Goal: Transaction & Acquisition: Purchase product/service

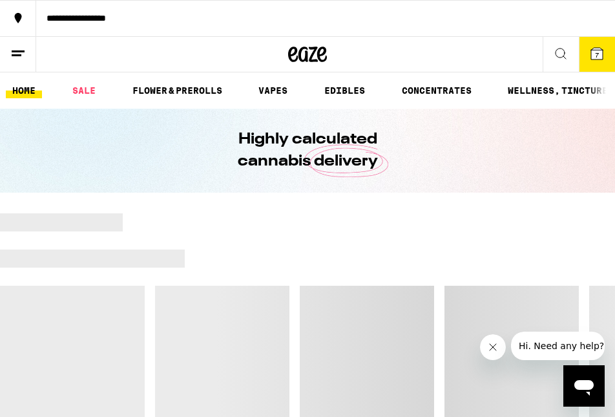
click at [21, 59] on icon at bounding box center [18, 54] width 16 height 16
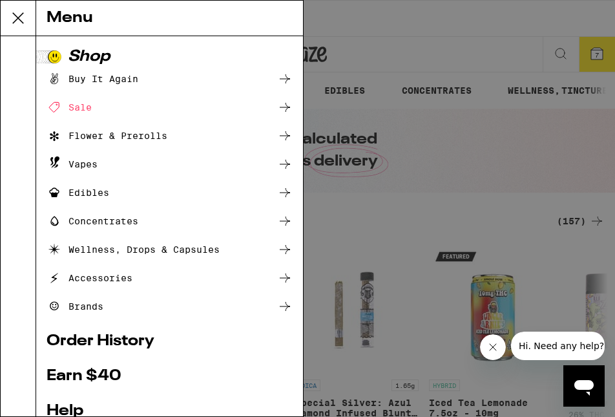
click at [288, 78] on icon at bounding box center [285, 79] width 16 height 16
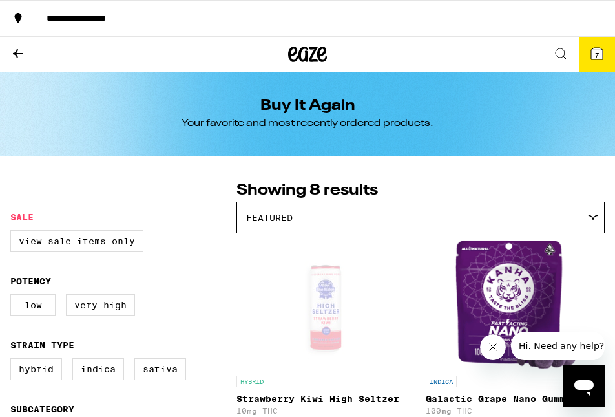
click at [602, 65] on button "7" at bounding box center [597, 54] width 36 height 35
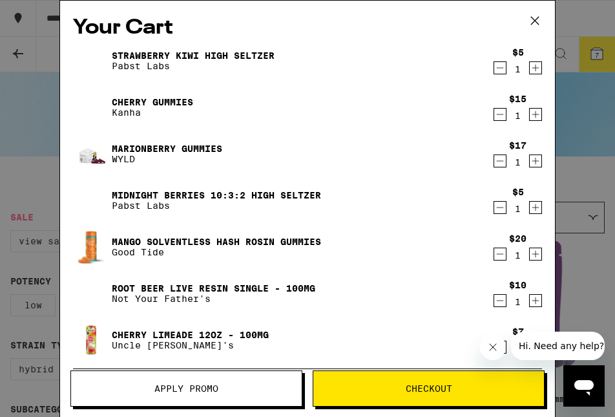
click at [501, 72] on icon "Decrement" at bounding box center [500, 68] width 12 height 16
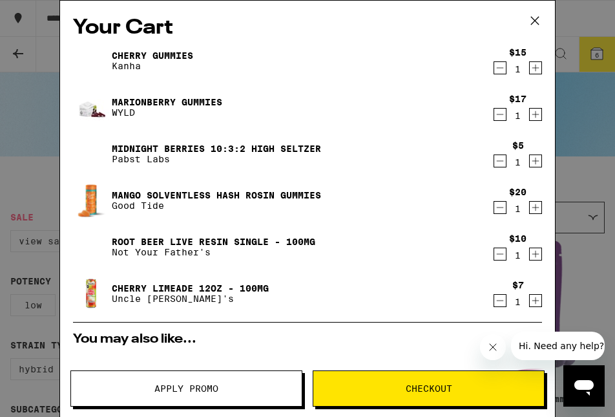
click at [499, 72] on icon "Decrement" at bounding box center [500, 68] width 12 height 16
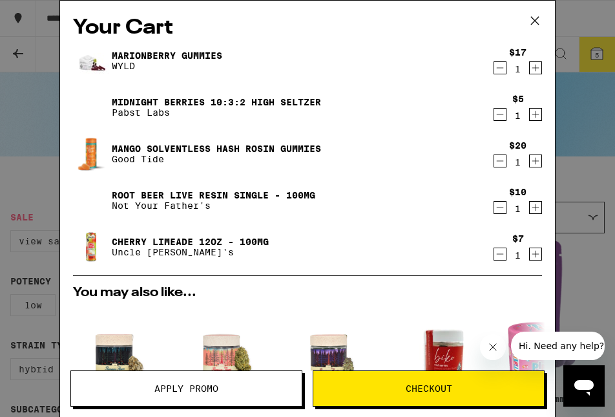
click at [499, 72] on icon "Decrement" at bounding box center [500, 68] width 12 height 16
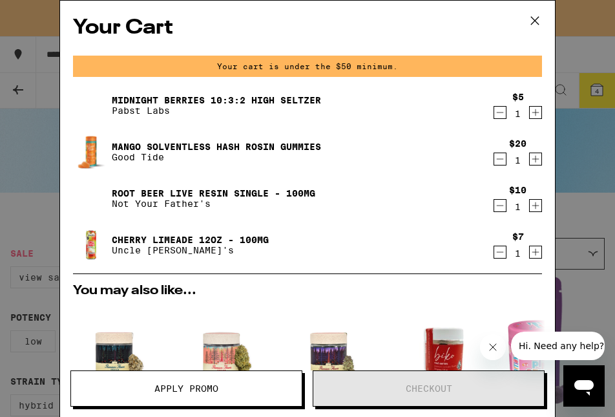
click at [498, 116] on icon "Decrement" at bounding box center [500, 113] width 12 height 16
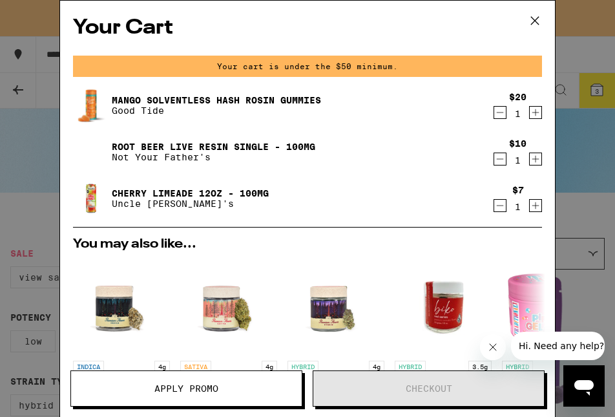
click at [498, 116] on icon "Decrement" at bounding box center [500, 113] width 12 height 16
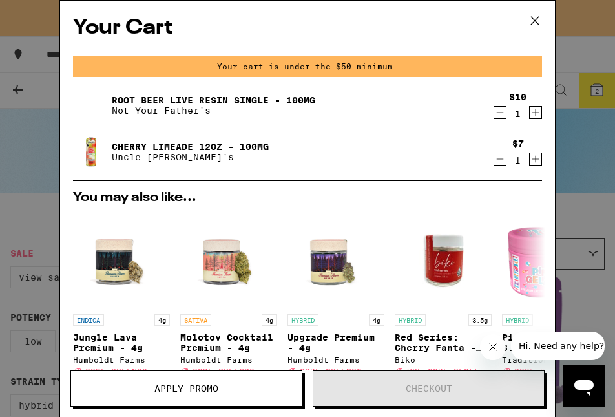
click at [498, 116] on icon "Decrement" at bounding box center [500, 113] width 12 height 16
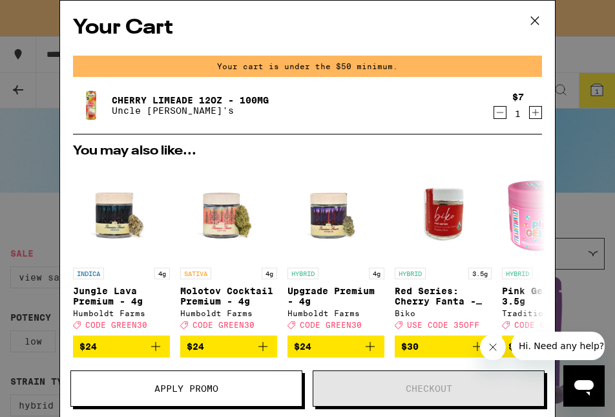
click at [499, 119] on icon "Decrement" at bounding box center [500, 113] width 12 height 16
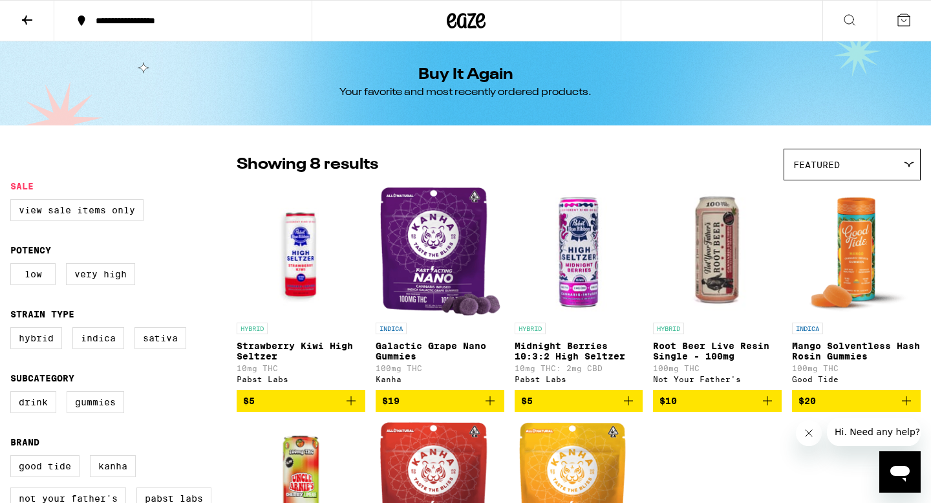
click at [30, 22] on icon at bounding box center [27, 20] width 16 height 16
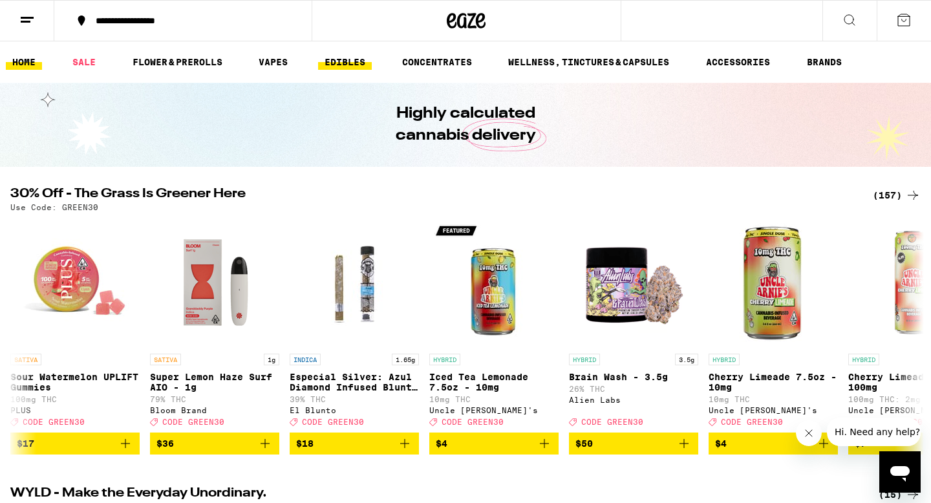
click at [343, 66] on link "EDIBLES" at bounding box center [345, 62] width 54 height 16
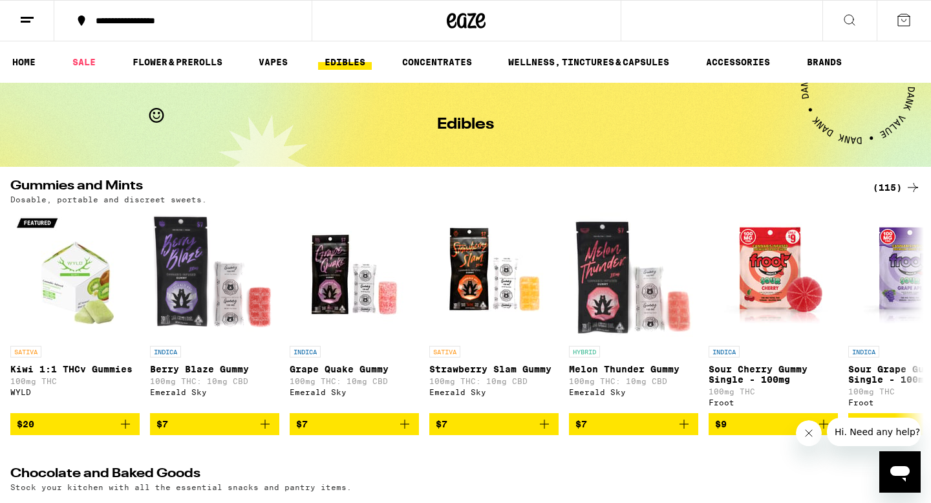
click at [25, 28] on button at bounding box center [27, 21] width 54 height 41
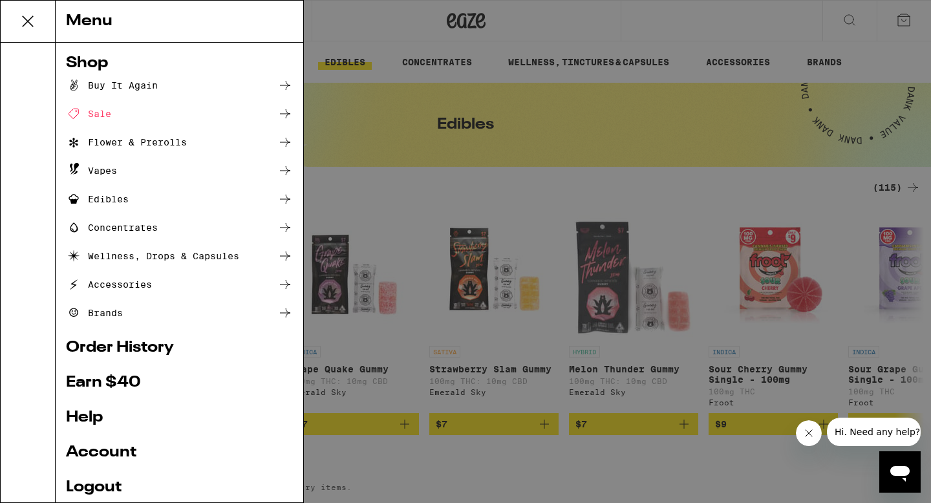
click at [113, 346] on link "Order History" at bounding box center [179, 348] width 227 height 16
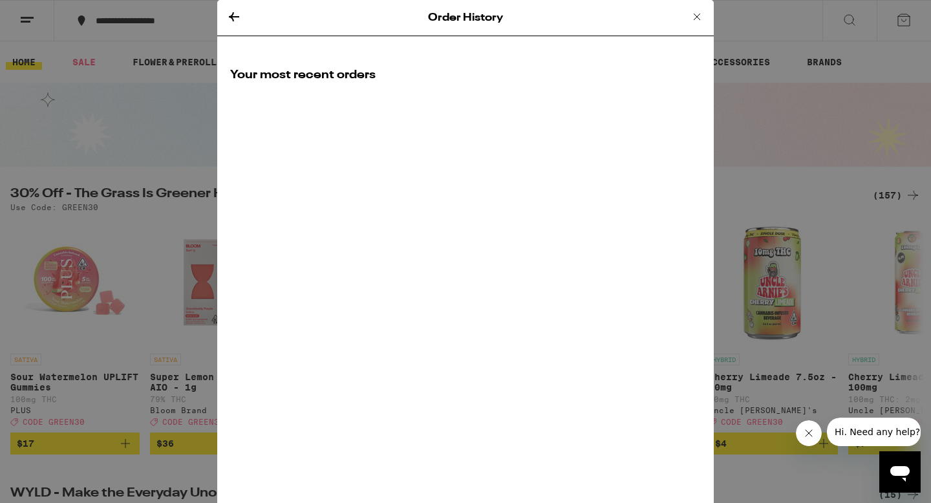
click at [615, 20] on icon at bounding box center [697, 17] width 16 height 16
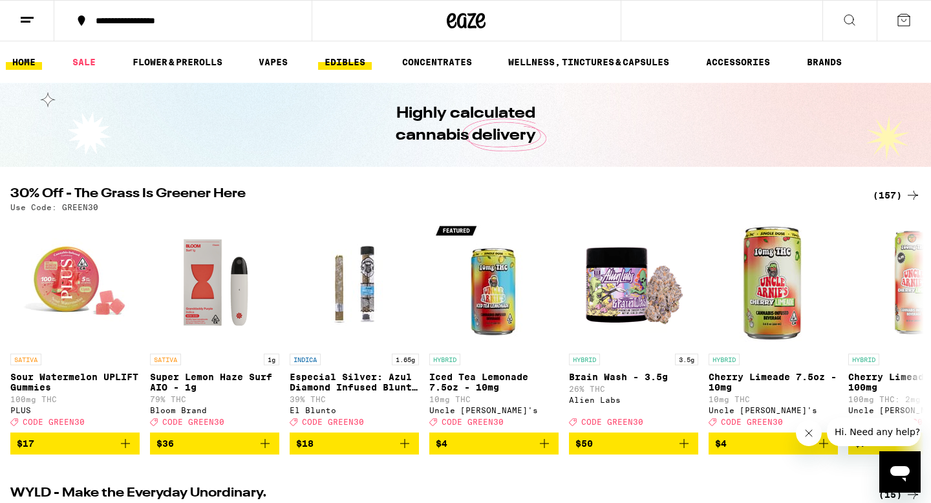
click at [362, 63] on link "EDIBLES" at bounding box center [345, 62] width 54 height 16
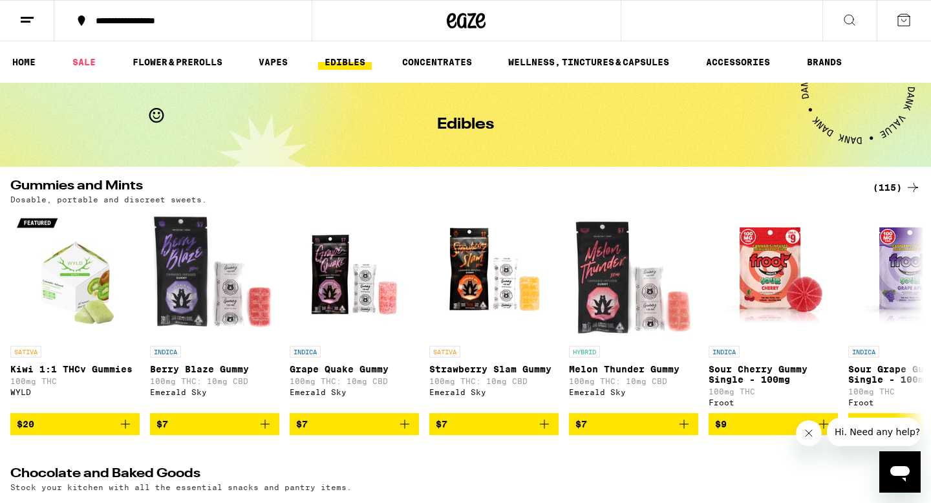
click at [615, 187] on div "(115)" at bounding box center [897, 188] width 48 height 16
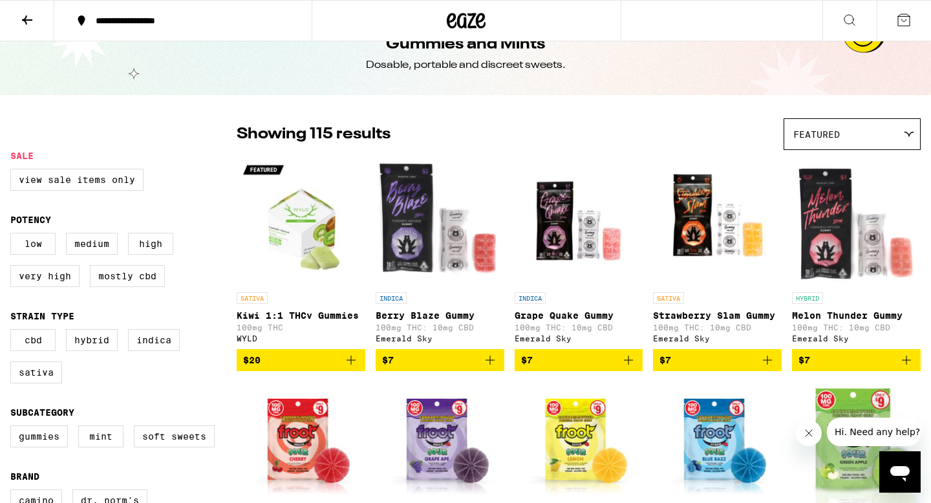
scroll to position [31, 0]
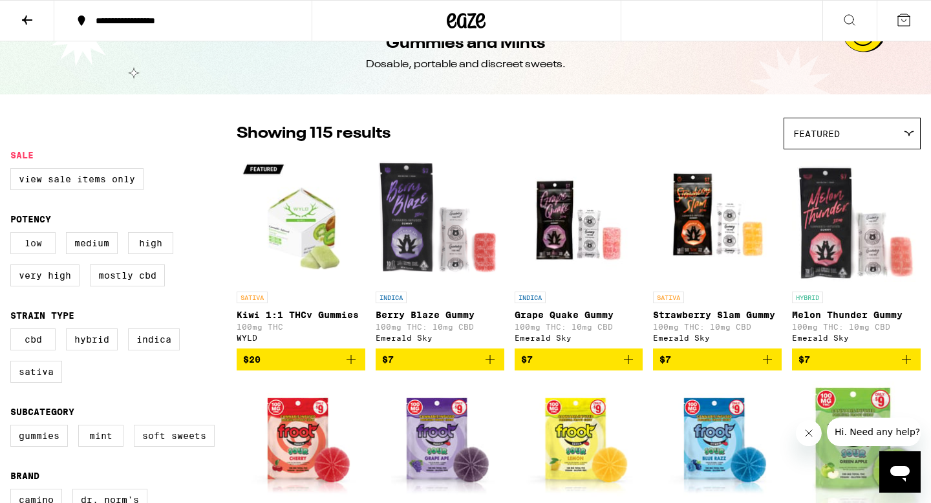
click at [43, 244] on label "Low" at bounding box center [32, 243] width 45 height 22
click at [14, 235] on input "Low" at bounding box center [13, 234] width 1 height 1
checkbox input "true"
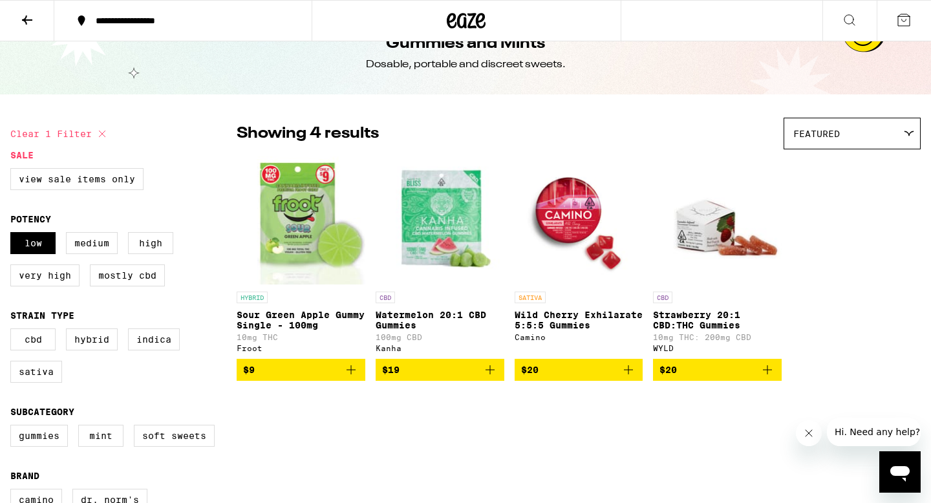
click at [469, 227] on img "Open page for Watermelon 20:1 CBD Gummies from Kanha" at bounding box center [440, 220] width 129 height 129
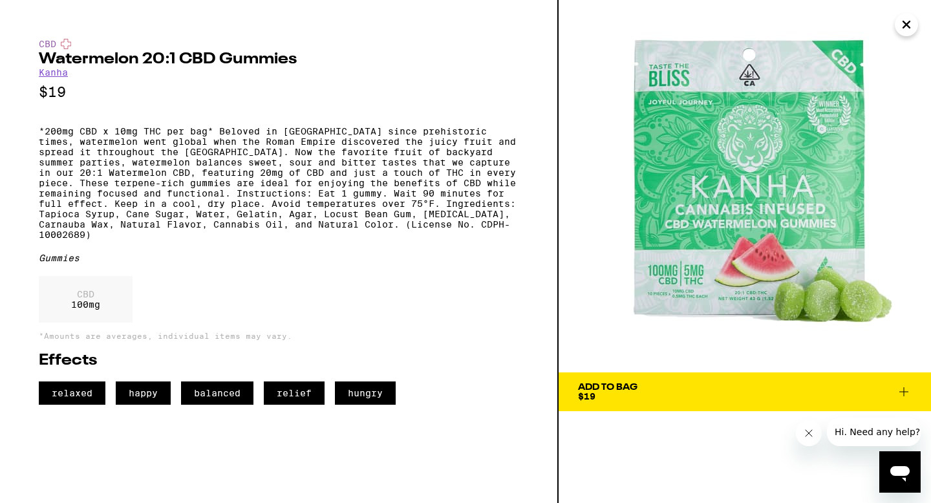
click at [615, 25] on icon "Close" at bounding box center [906, 24] width 16 height 19
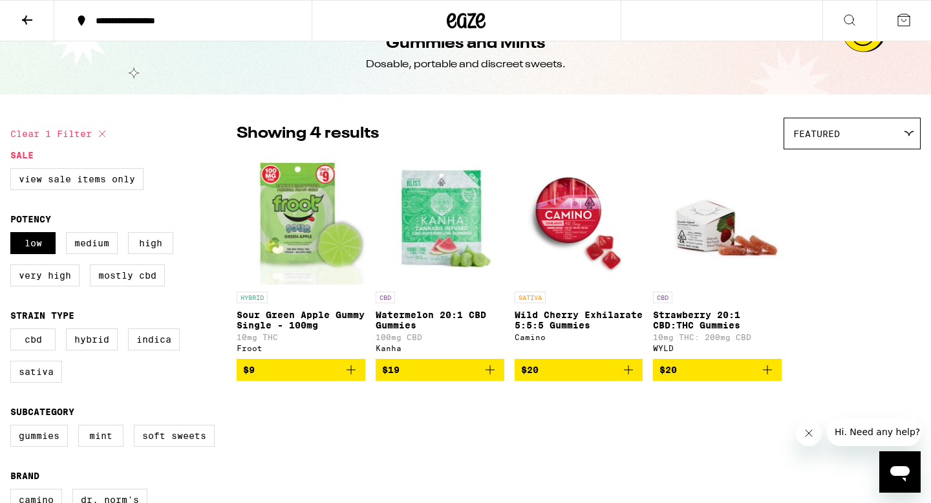
click at [574, 224] on img "Open page for Wild Cherry Exhilarate 5:5:5 Gummies from Camino" at bounding box center [578, 220] width 129 height 129
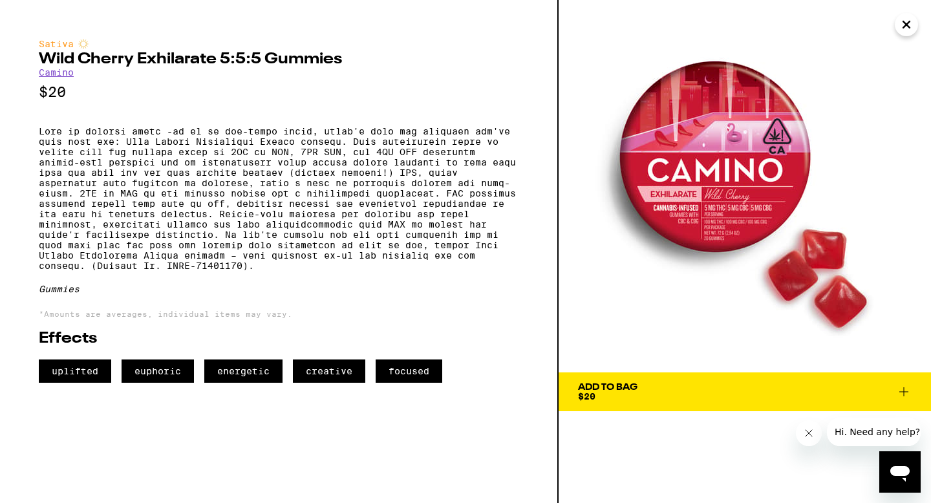
click at [615, 24] on icon "Close" at bounding box center [906, 24] width 16 height 19
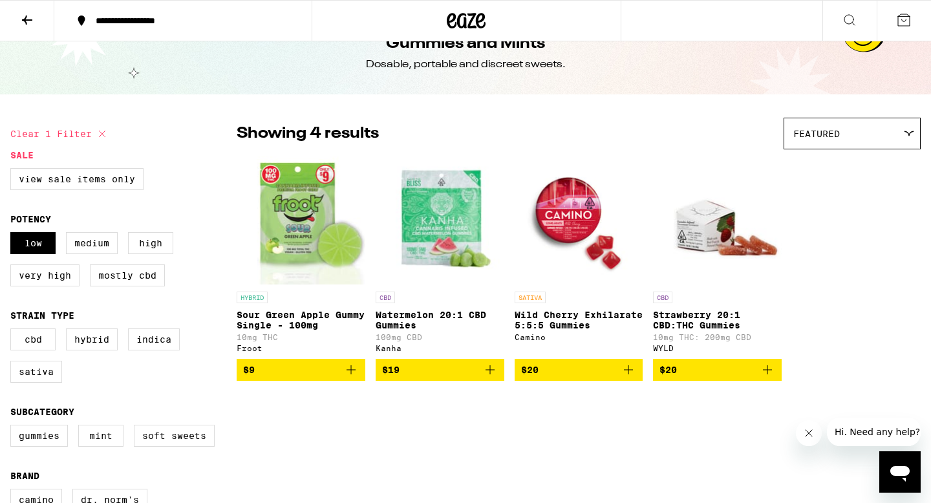
click at [588, 319] on p "Wild Cherry Exhilarate 5:5:5 Gummies" at bounding box center [578, 320] width 129 height 21
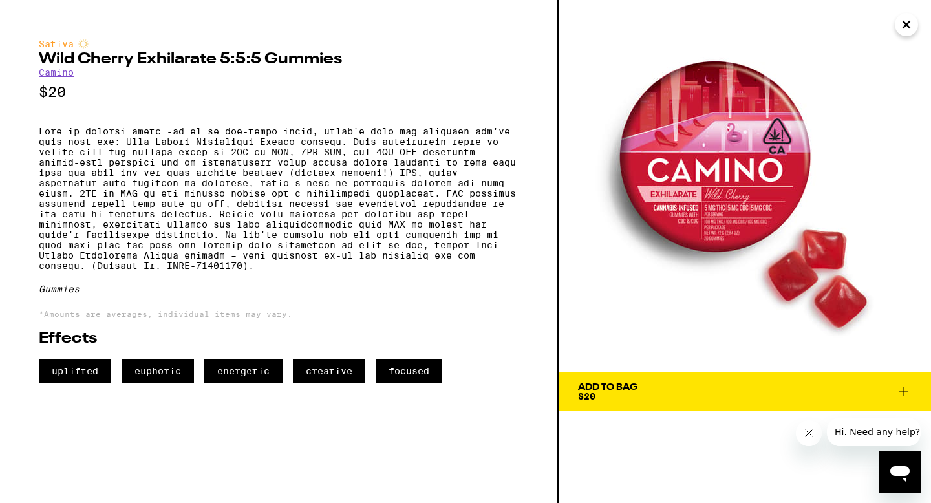
click at [615, 394] on icon at bounding box center [904, 392] width 16 height 16
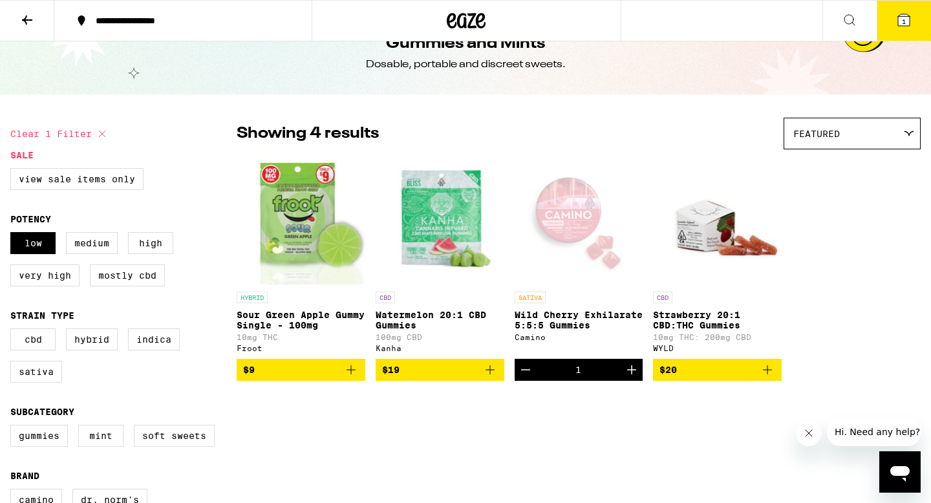
scroll to position [72, 0]
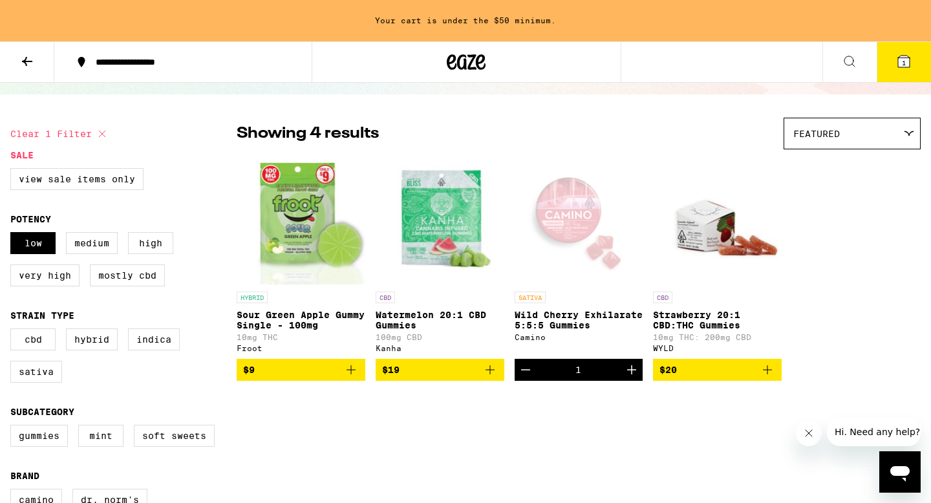
click at [615, 58] on button "1" at bounding box center [903, 62] width 54 height 40
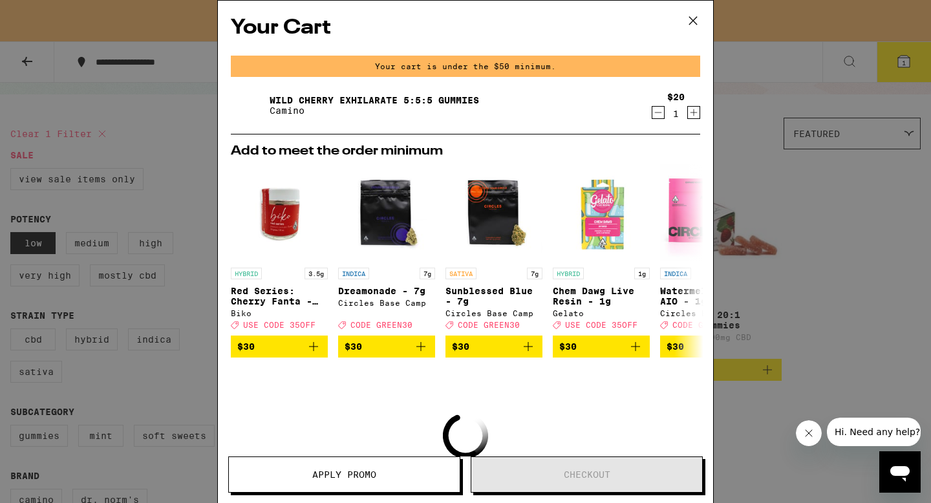
click at [615, 22] on icon at bounding box center [692, 20] width 19 height 19
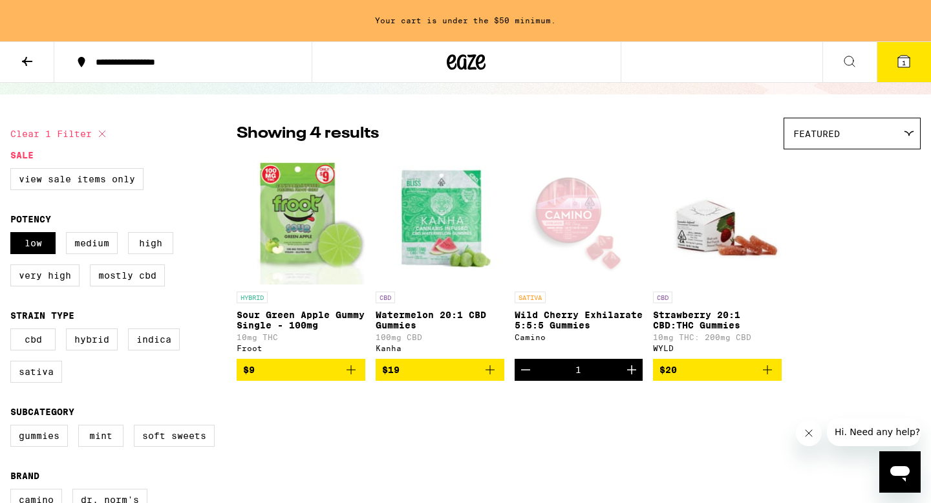
click at [464, 207] on img "Open page for Watermelon 20:1 CBD Gummies from Kanha" at bounding box center [440, 220] width 129 height 129
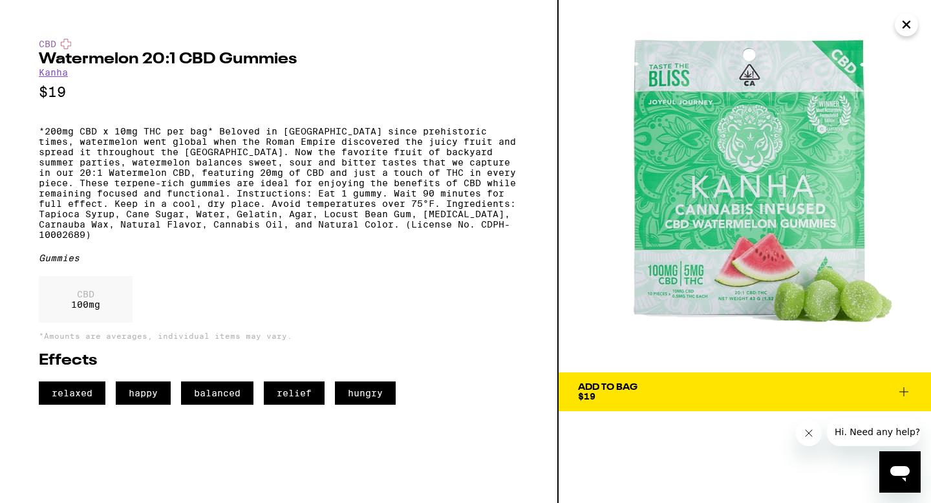
click at [615, 393] on icon at bounding box center [904, 392] width 16 height 16
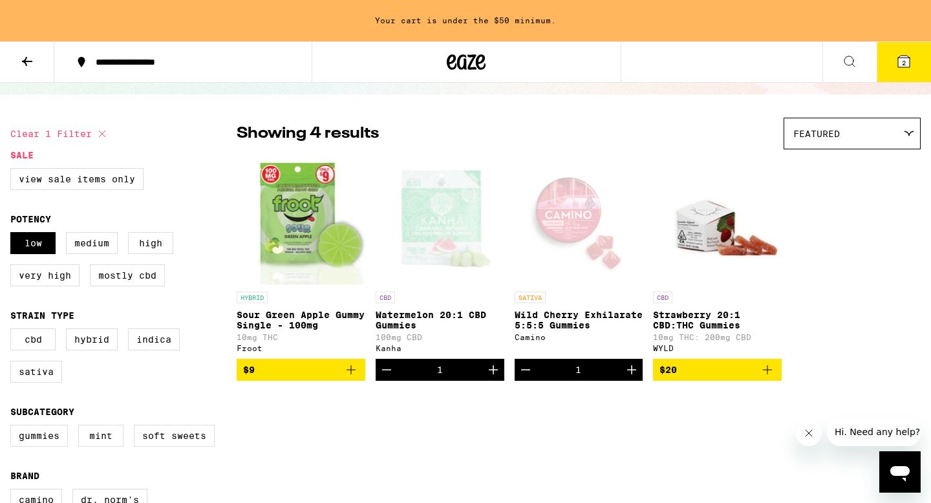
click at [34, 60] on icon at bounding box center [27, 62] width 16 height 16
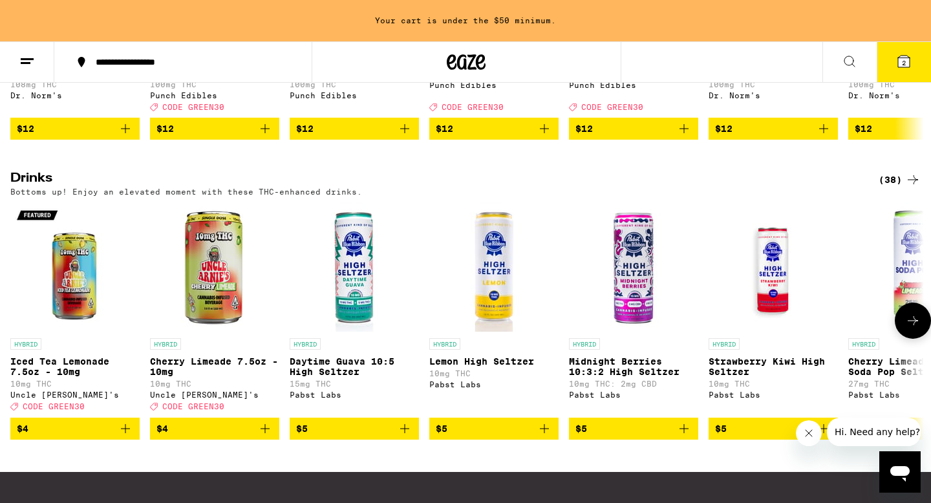
scroll to position [637, 0]
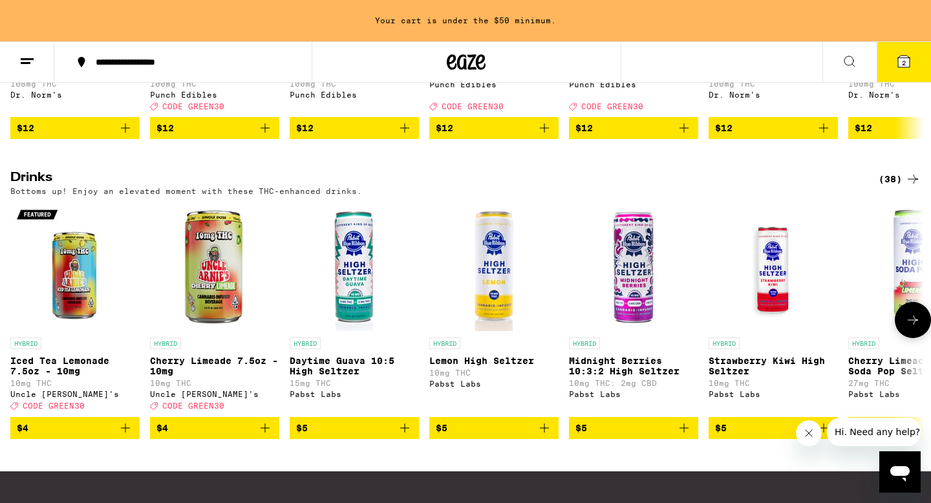
click at [261, 416] on icon "Add to bag" at bounding box center [264, 427] width 9 height 9
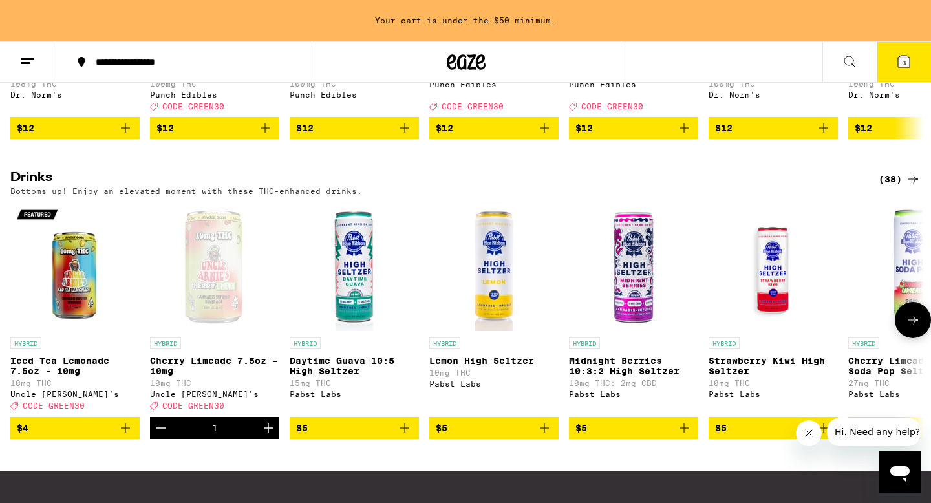
click at [261, 416] on icon "Increment" at bounding box center [268, 428] width 16 height 16
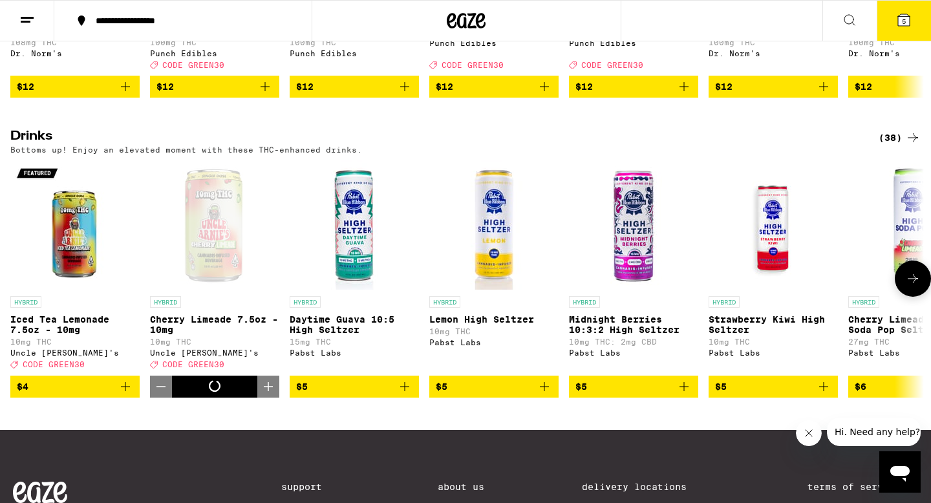
scroll to position [595, 0]
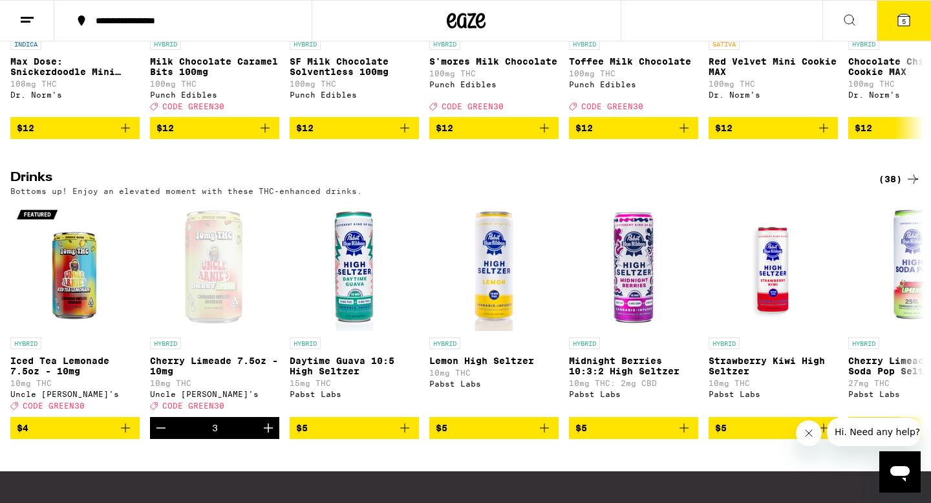
click at [615, 12] on icon at bounding box center [904, 20] width 16 height 16
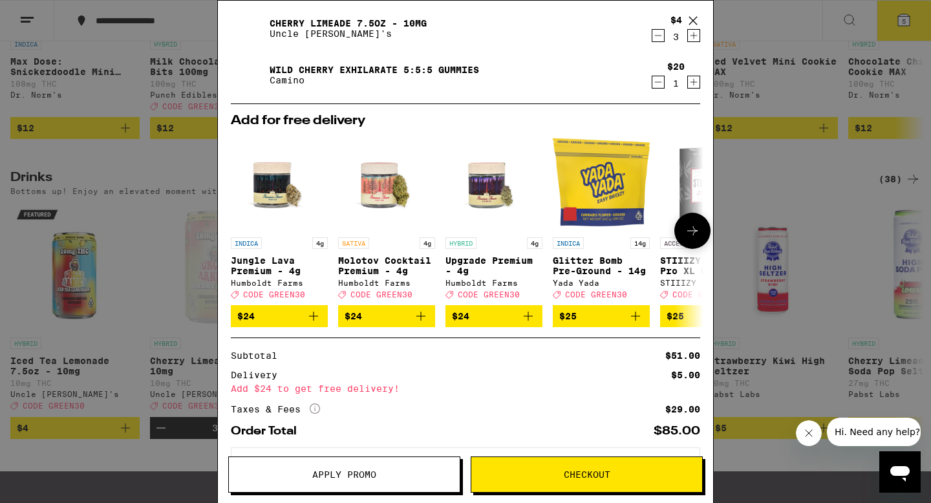
scroll to position [82, 0]
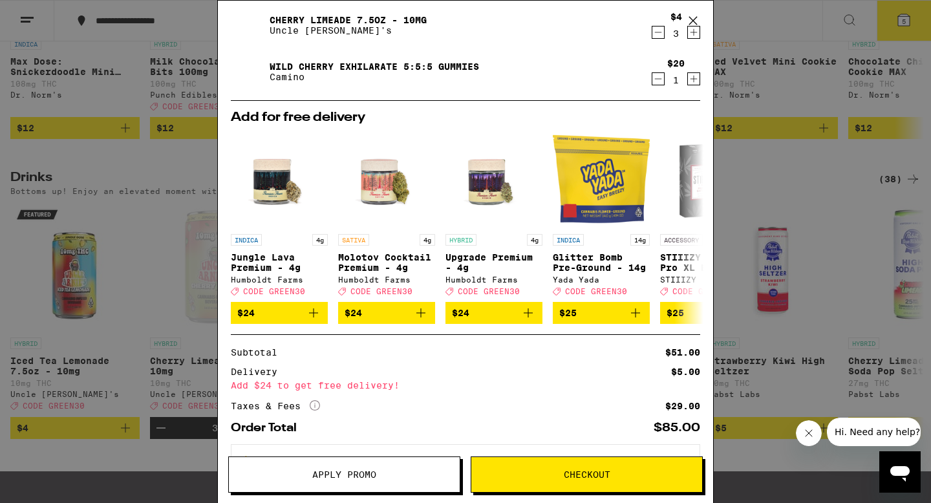
click at [611, 416] on span "Checkout" at bounding box center [586, 474] width 231 height 9
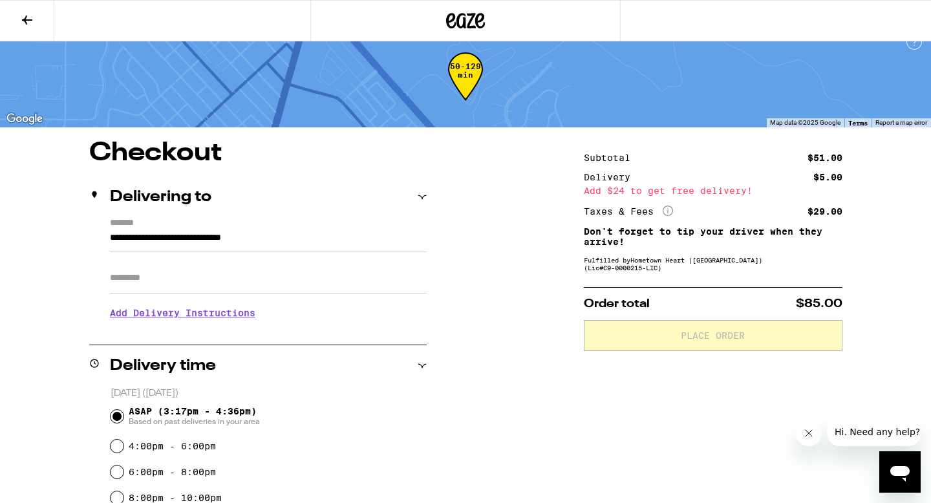
scroll to position [18, 0]
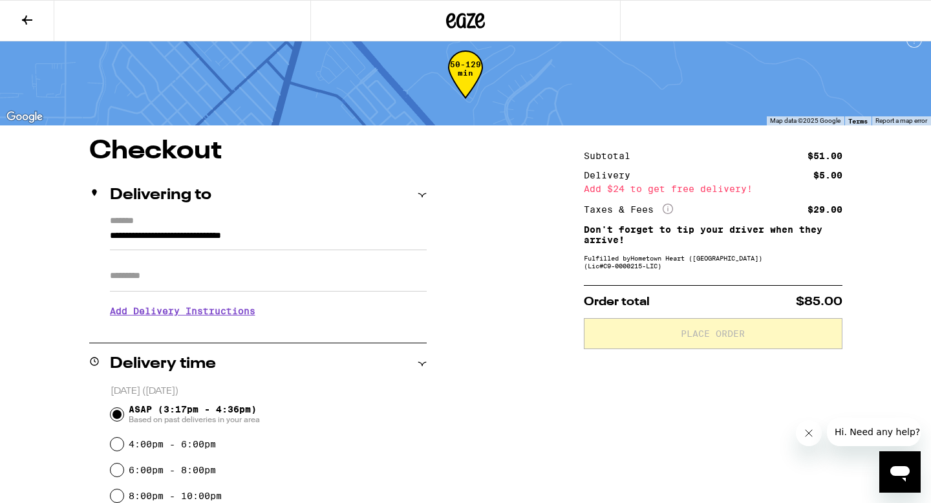
click at [313, 286] on input "Apt/Suite" at bounding box center [268, 275] width 317 height 31
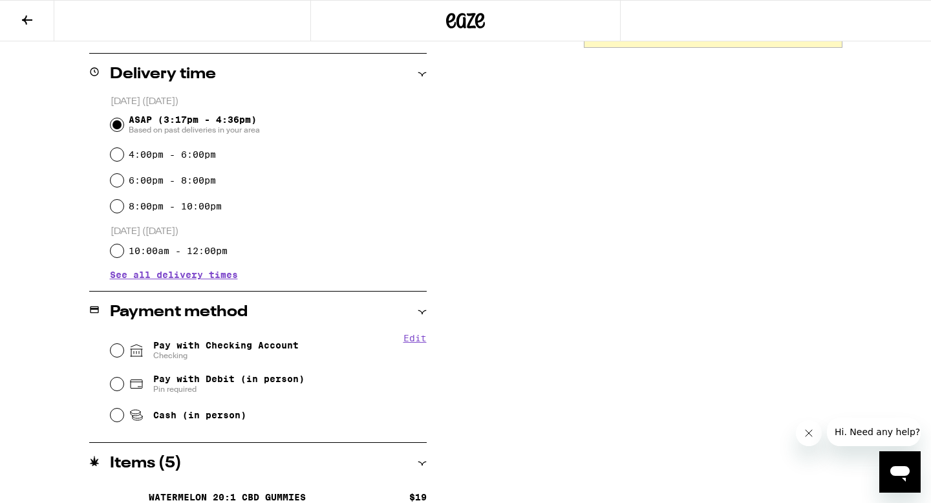
scroll to position [441, 0]
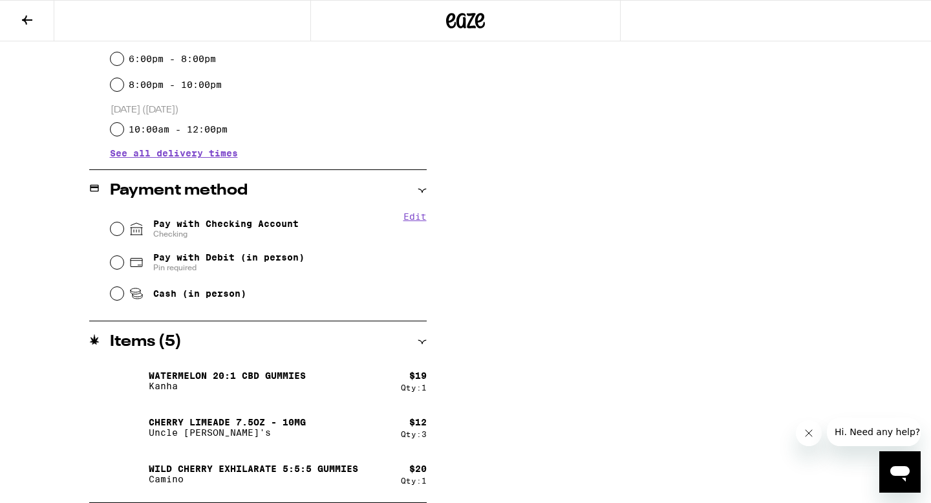
type input "*********"
click at [119, 231] on input "Pay with Checking Account Checking" at bounding box center [117, 228] width 13 height 13
radio input "true"
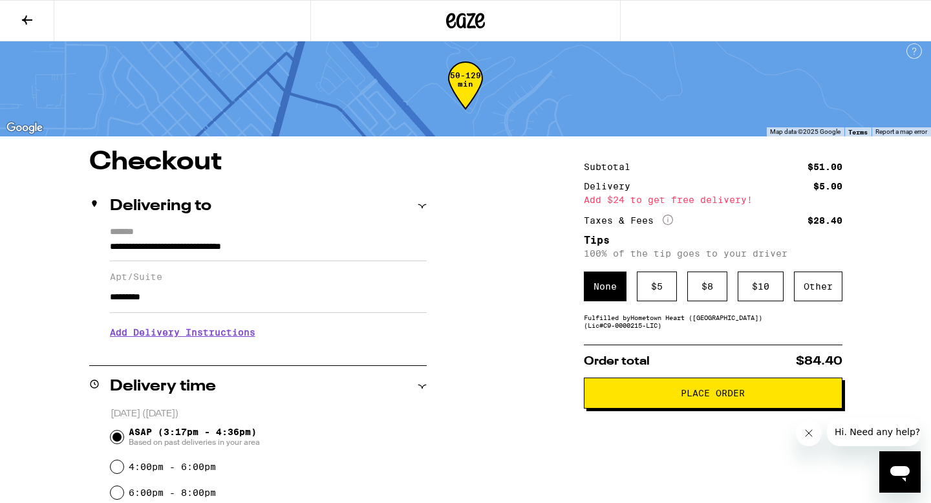
scroll to position [0, 0]
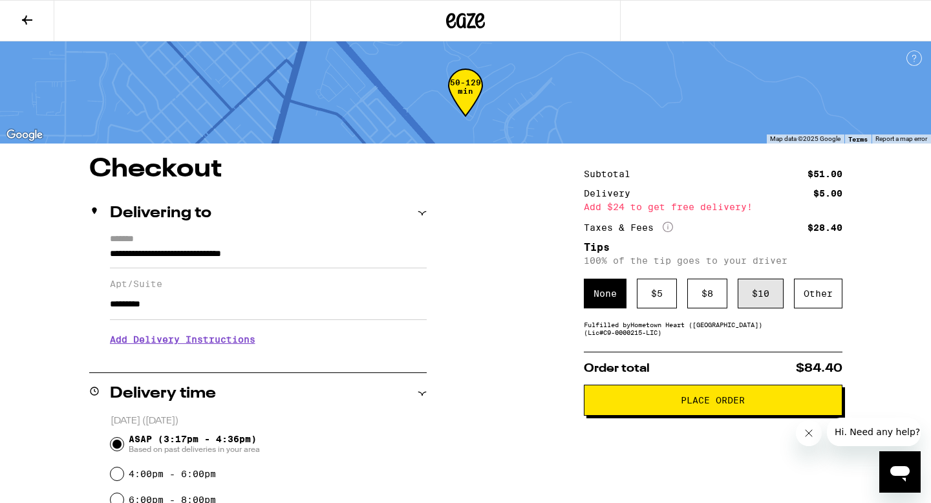
click at [615, 302] on div "$ 10" at bounding box center [760, 294] width 46 height 30
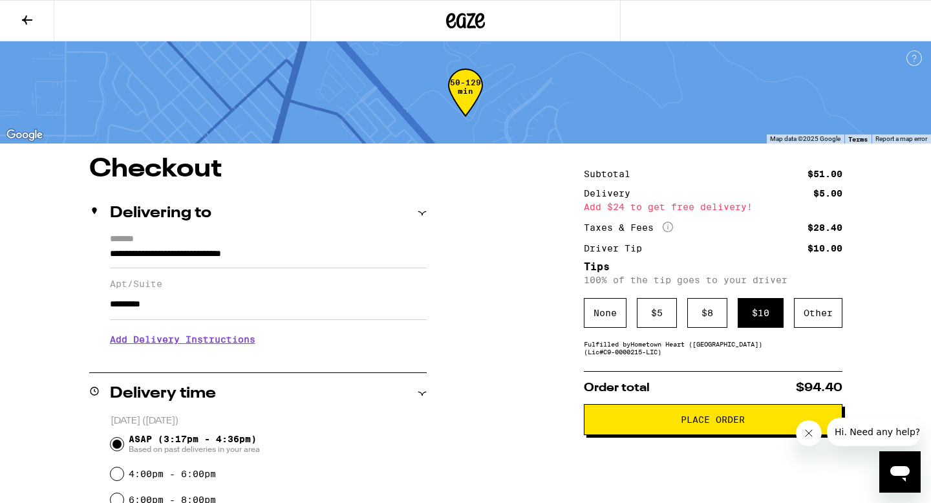
click at [248, 345] on h3 "Add Delivery Instructions" at bounding box center [268, 339] width 317 height 30
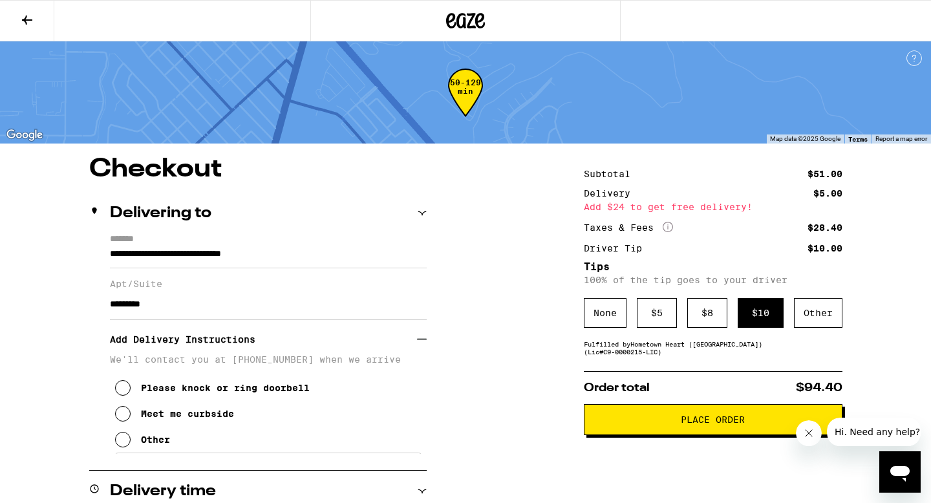
click at [120, 416] on icon at bounding box center [123, 414] width 16 height 16
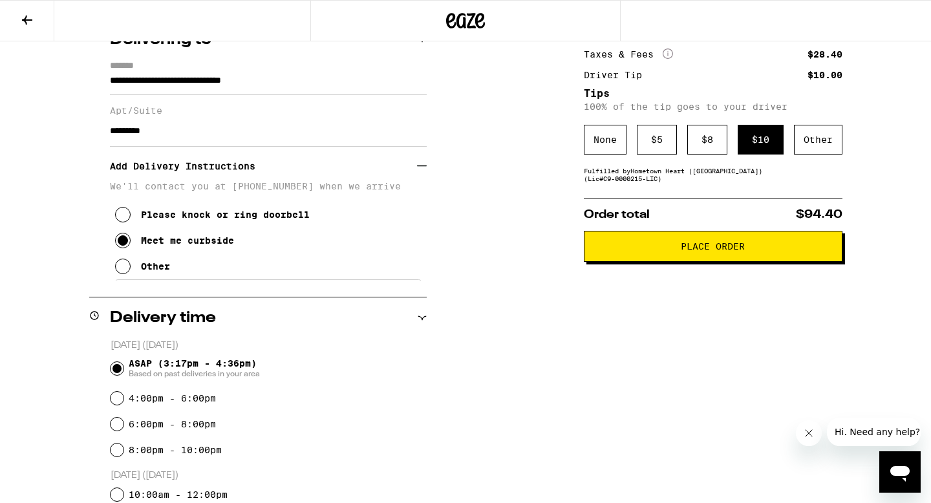
scroll to position [171, 0]
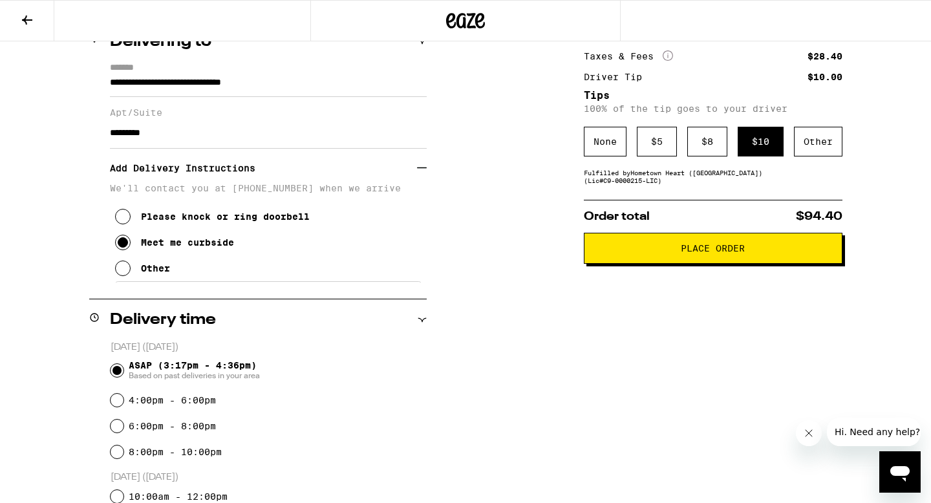
click at [262, 178] on h3 "Add Delivery Instructions" at bounding box center [263, 168] width 307 height 30
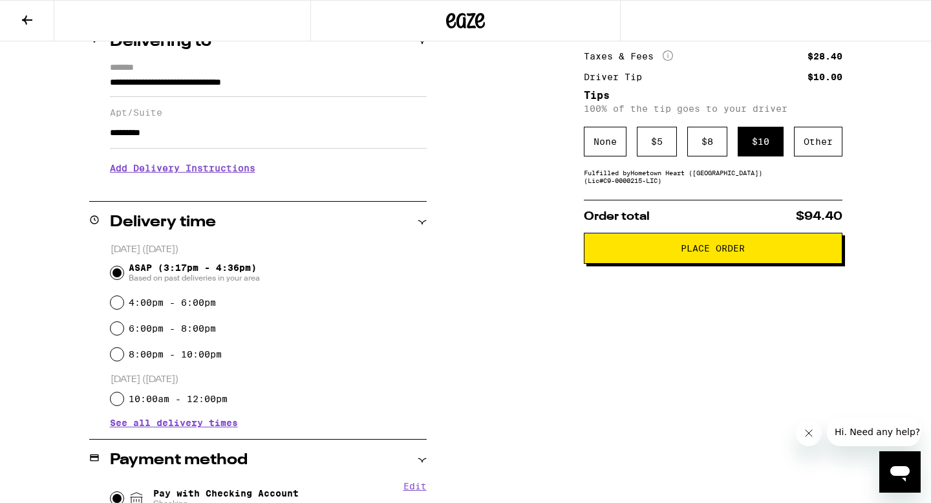
click at [262, 178] on h3 "Add Delivery Instructions" at bounding box center [268, 168] width 317 height 30
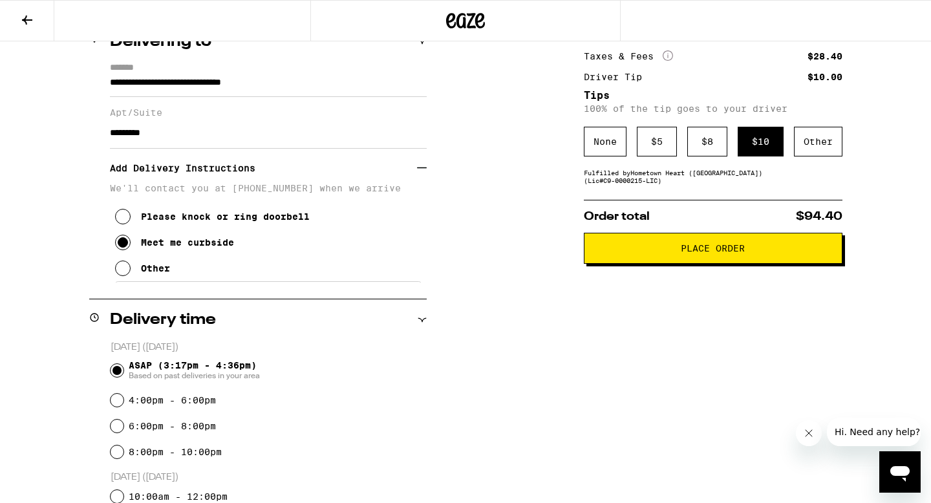
click at [249, 193] on p "We'll contact you at [PHONE_NUMBER] when we arrive" at bounding box center [268, 188] width 317 height 10
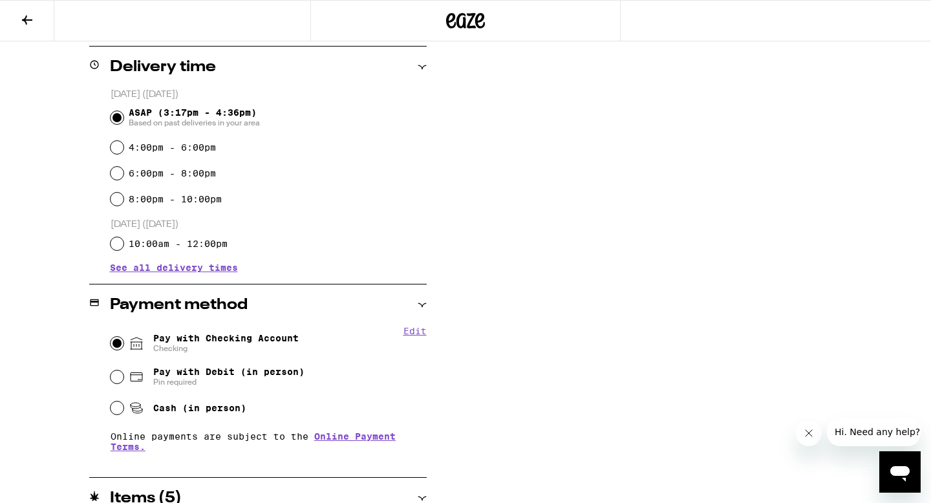
scroll to position [580, 0]
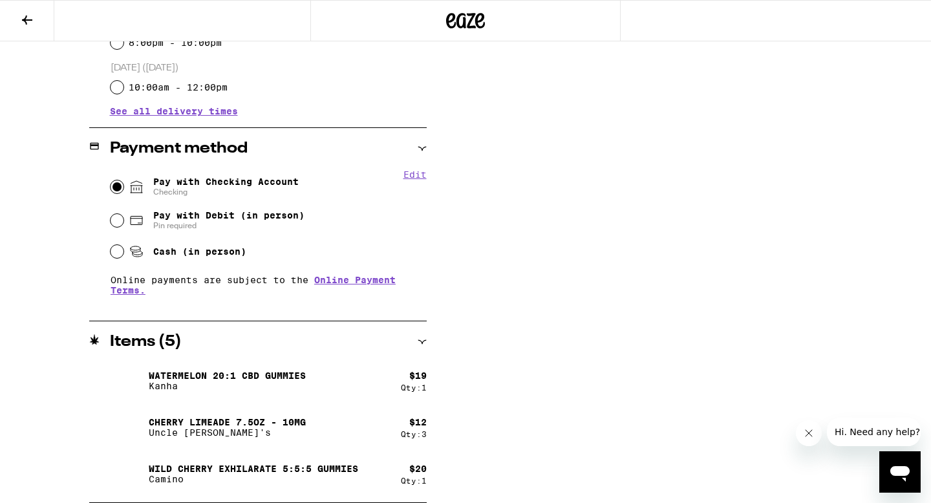
click at [416, 175] on button "Edit" at bounding box center [414, 174] width 23 height 10
click at [416, 175] on button "Done" at bounding box center [414, 174] width 23 height 10
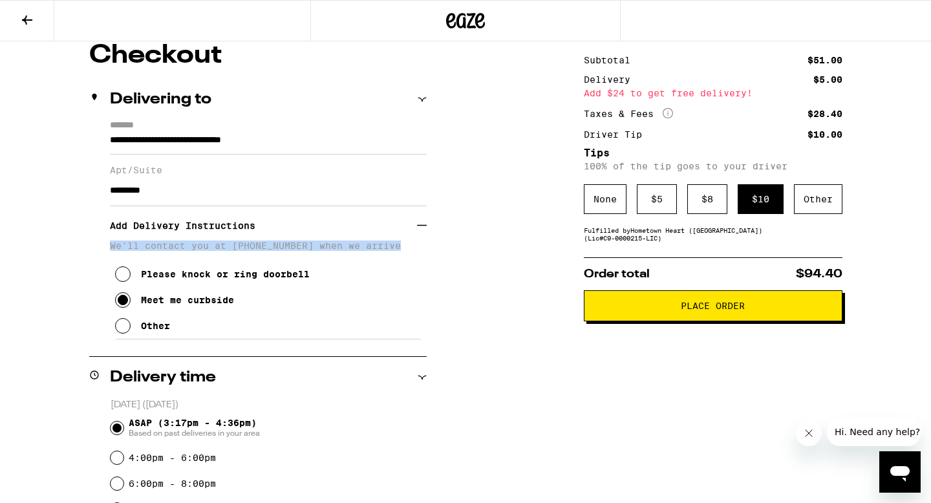
scroll to position [100, 0]
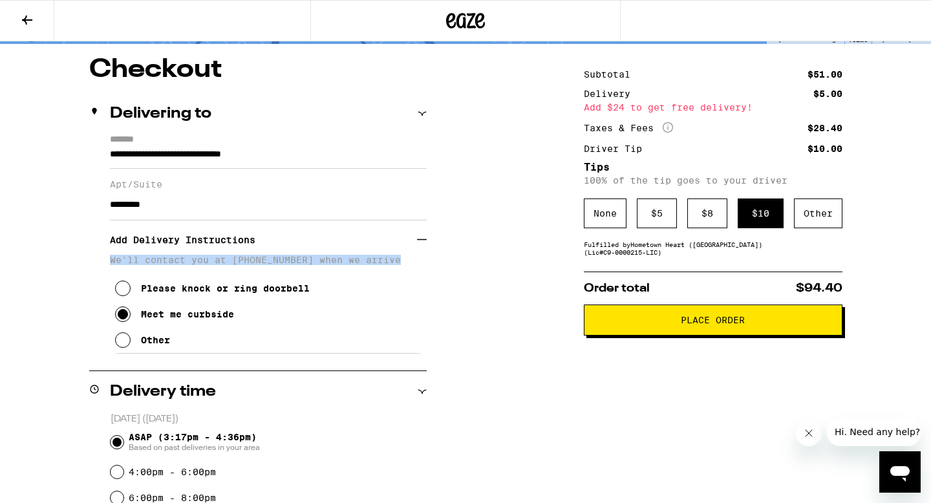
click at [615, 335] on button "Place Order" at bounding box center [713, 319] width 259 height 31
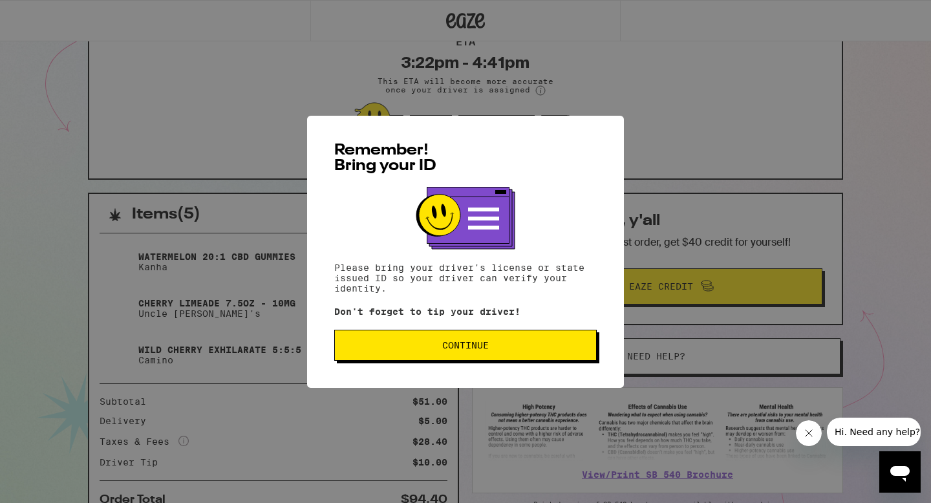
scroll to position [130, 0]
